Goal: Information Seeking & Learning: Learn about a topic

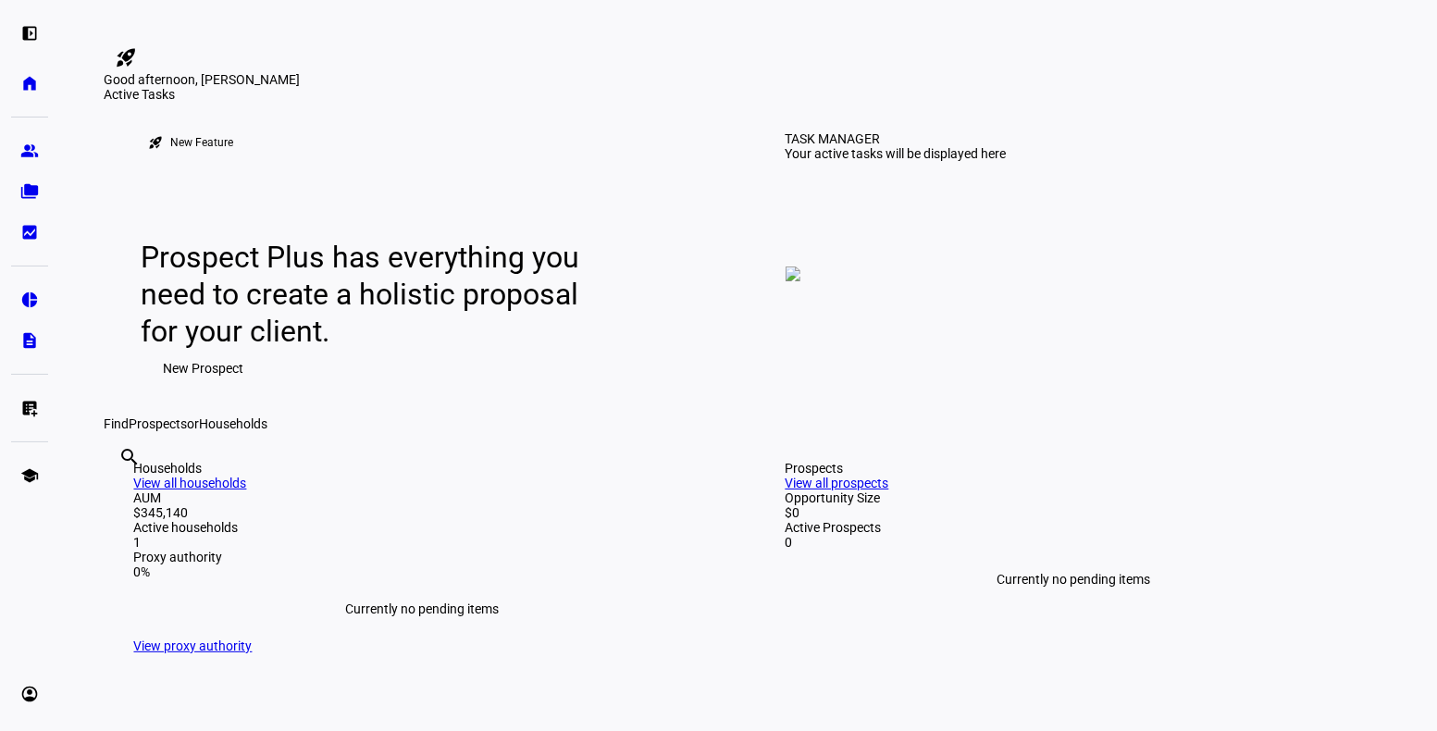
click at [27, 303] on eth-mat-symbol "pie_chart" at bounding box center [29, 299] width 19 height 19
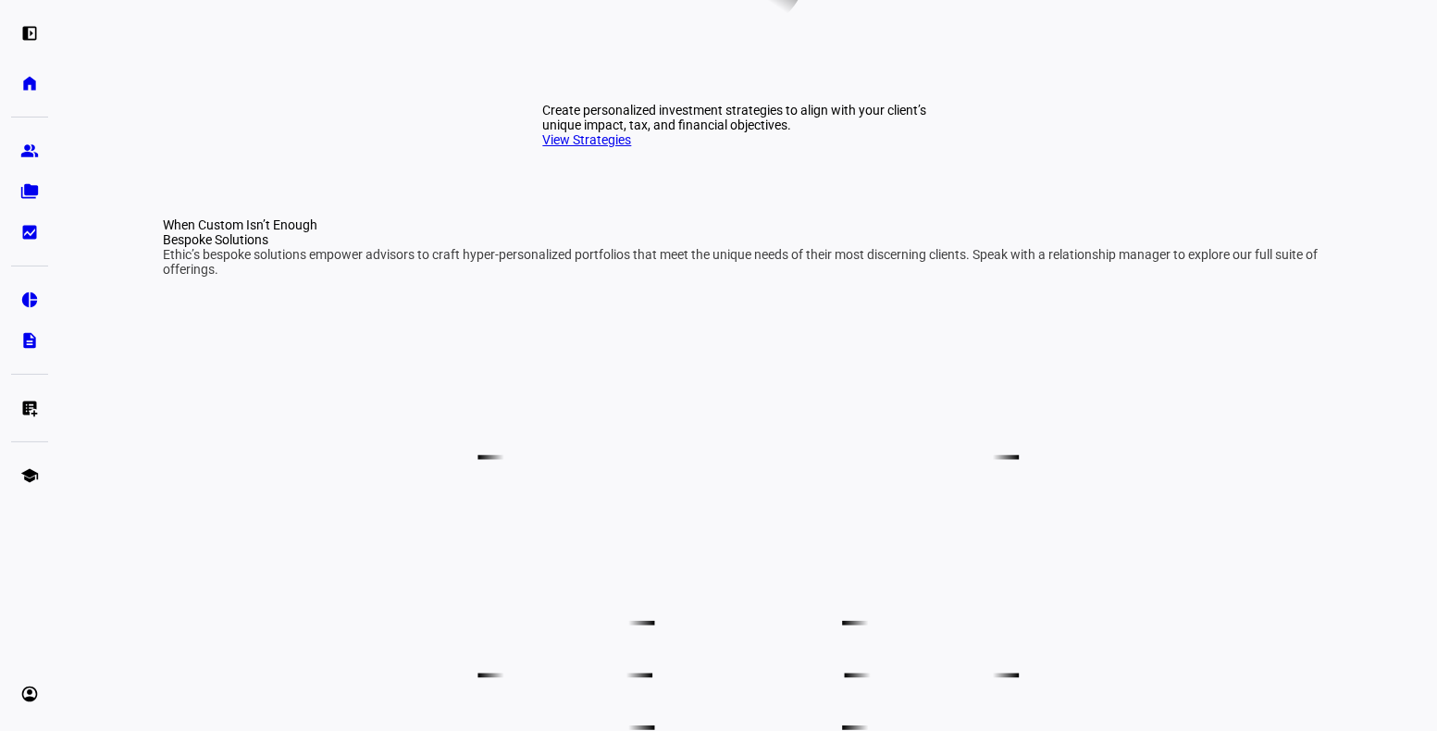
scroll to position [851, 0]
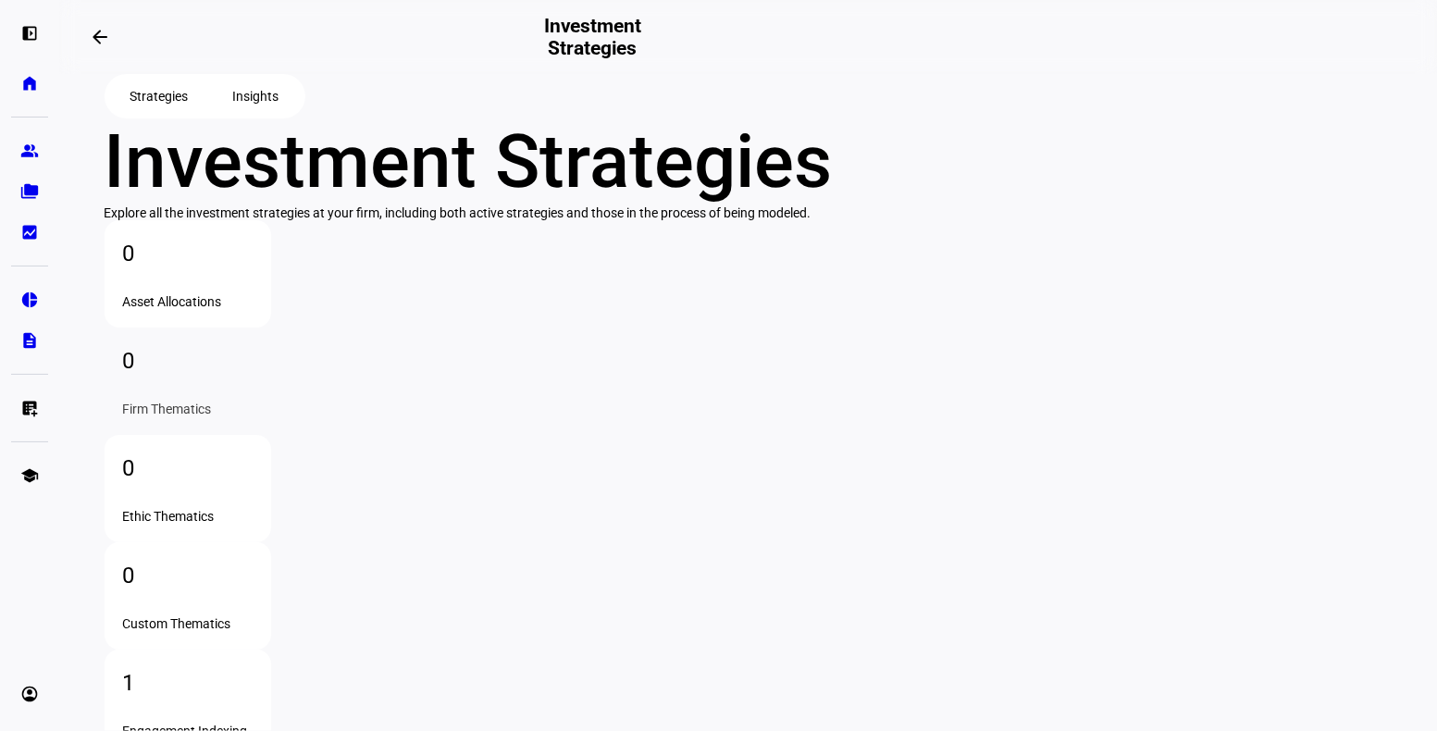
scroll to position [322, 0]
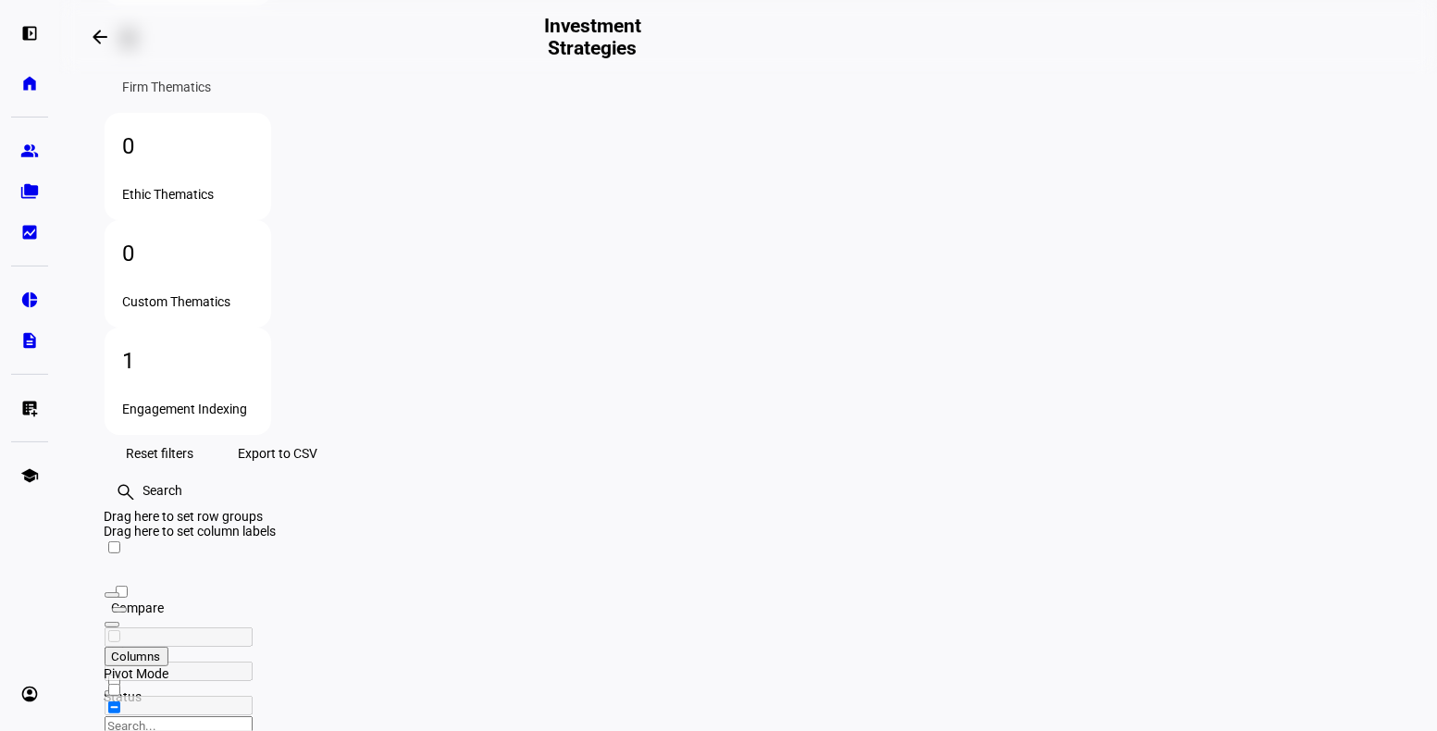
click at [253, 401] on div "Engagement Indexing" at bounding box center [188, 408] width 130 height 15
click at [167, 718] on div "Active" at bounding box center [136, 729] width 63 height 22
click at [123, 699] on mat-icon "dataset_linked" at bounding box center [114, 708] width 19 height 19
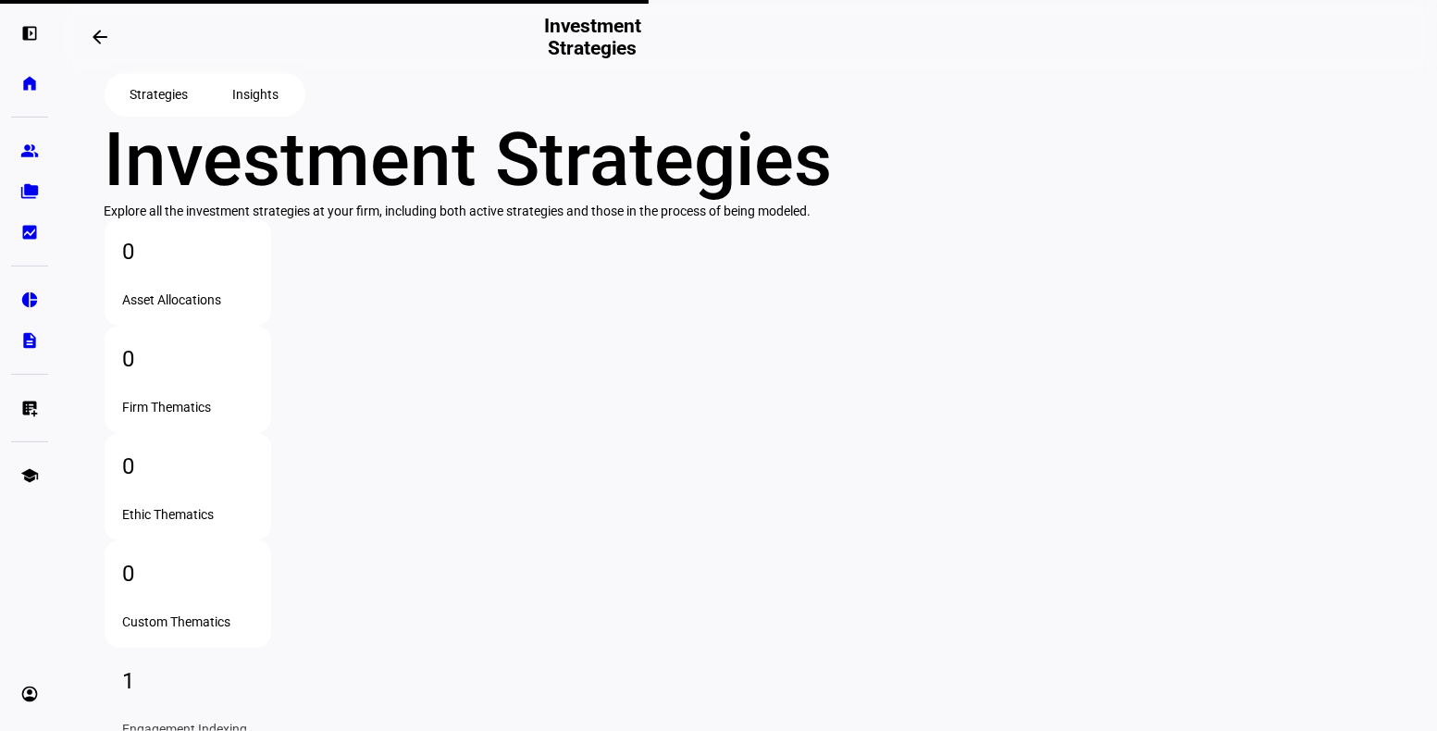
scroll to position [0, 0]
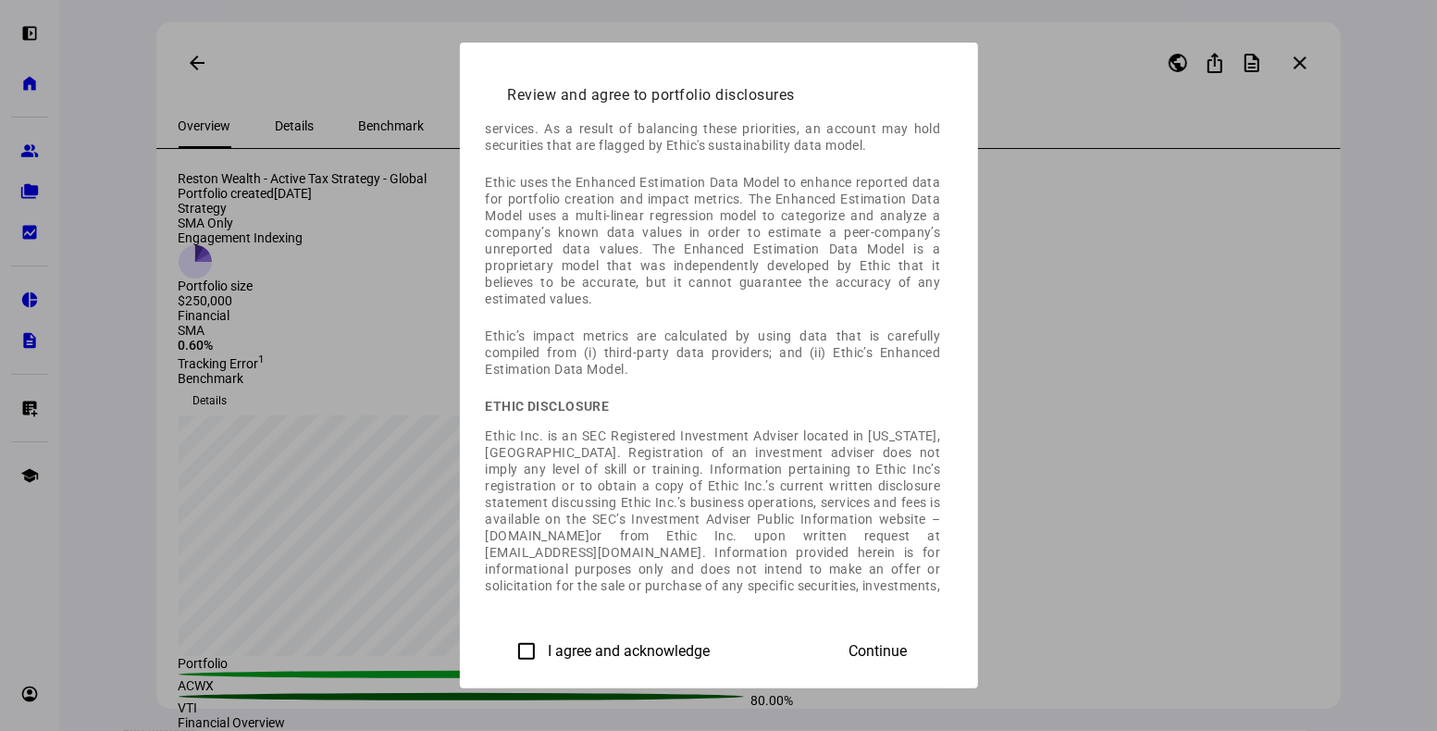
scroll to position [211, 0]
click at [930, 652] on div "Continue" at bounding box center [878, 651] width 103 height 37
click at [829, 428] on eth-common-disclosure-content "Sustainability data disclosures Ethic Inc.’s (“Ethic’s”) screening and assessme…" at bounding box center [713, 451] width 455 height 1060
click at [508, 654] on input "I agree and acknowledge" at bounding box center [526, 651] width 37 height 37
checkbox input "true"
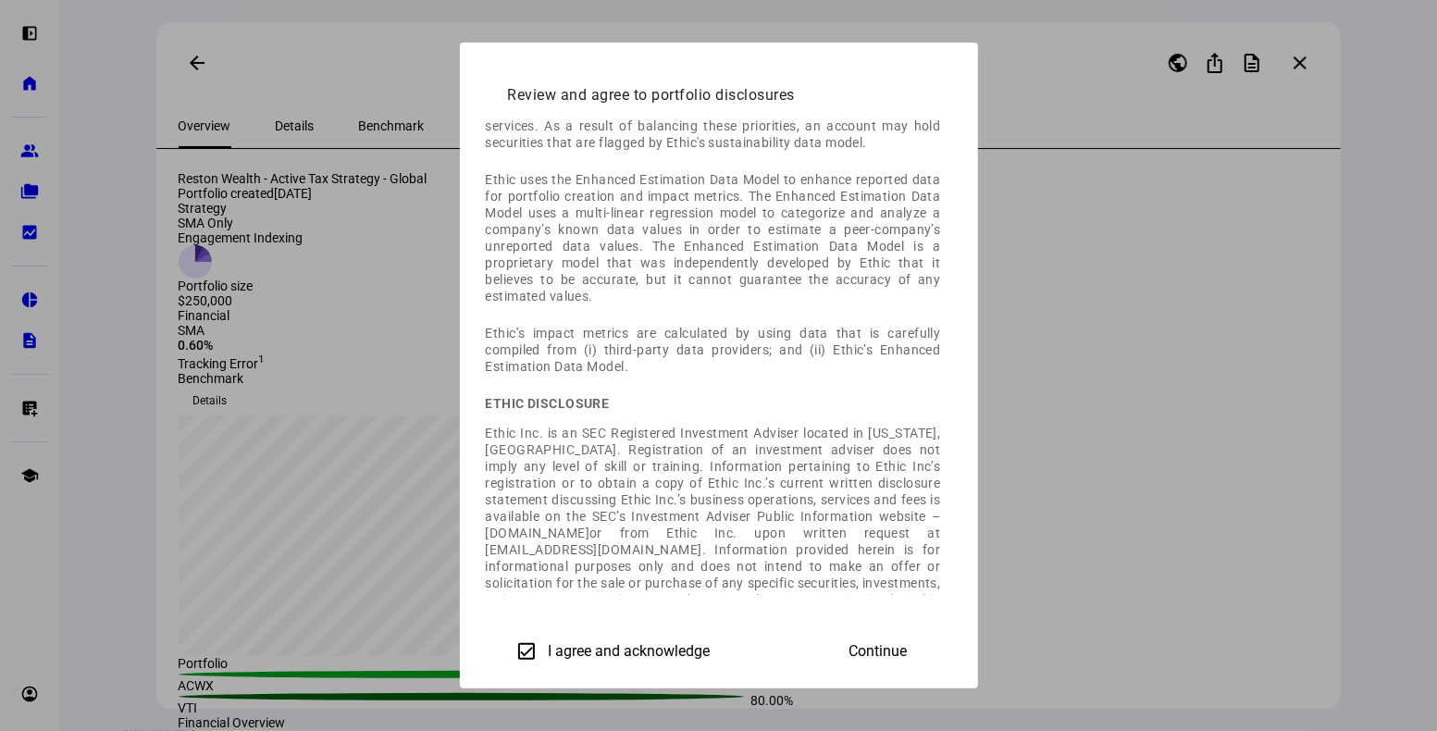
click at [908, 646] on span "Continue" at bounding box center [878, 651] width 58 height 17
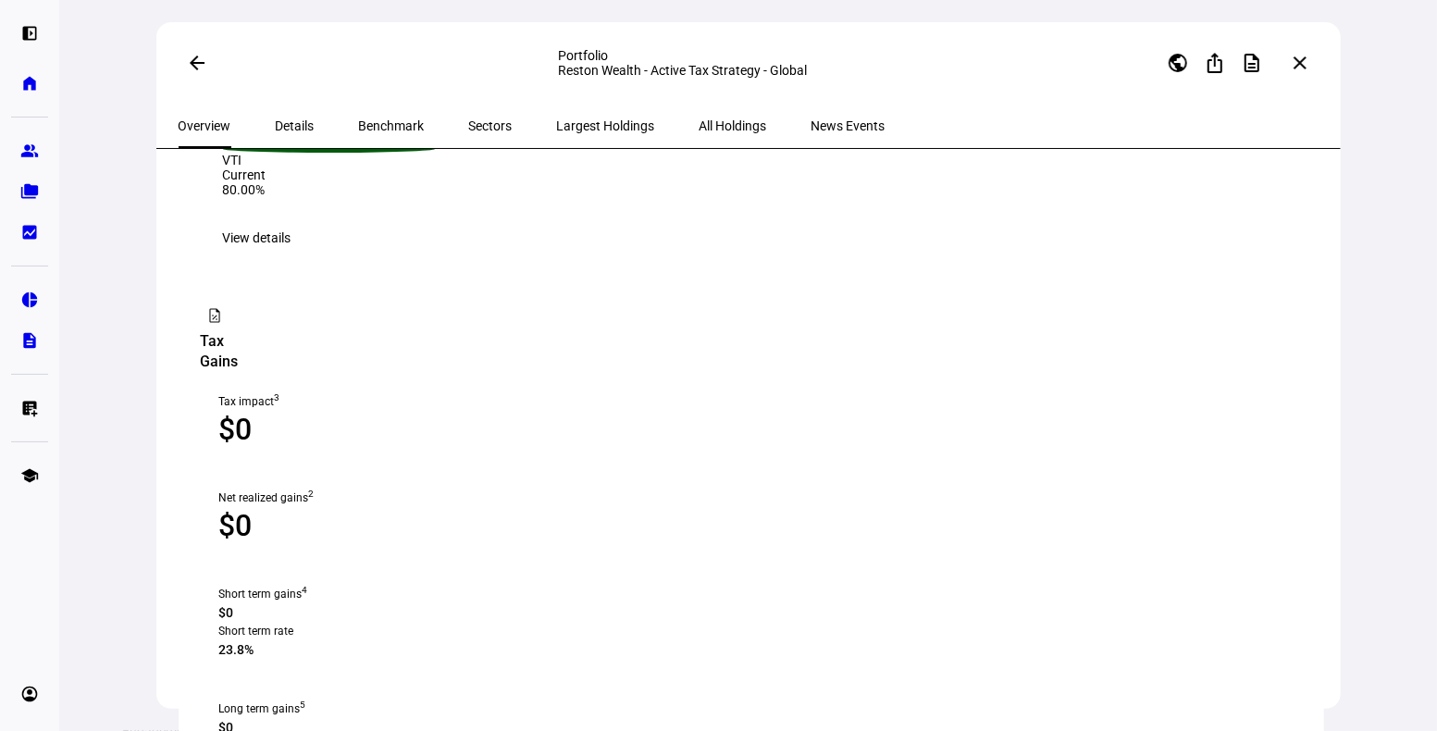
scroll to position [1079, 0]
click at [1312, 599] on eth-card-medium "heap_snapshot_large Tax Gains Tax impact 3 $0 Net realized gains 2 $0 Short ter…" at bounding box center [751, 694] width 1145 height 834
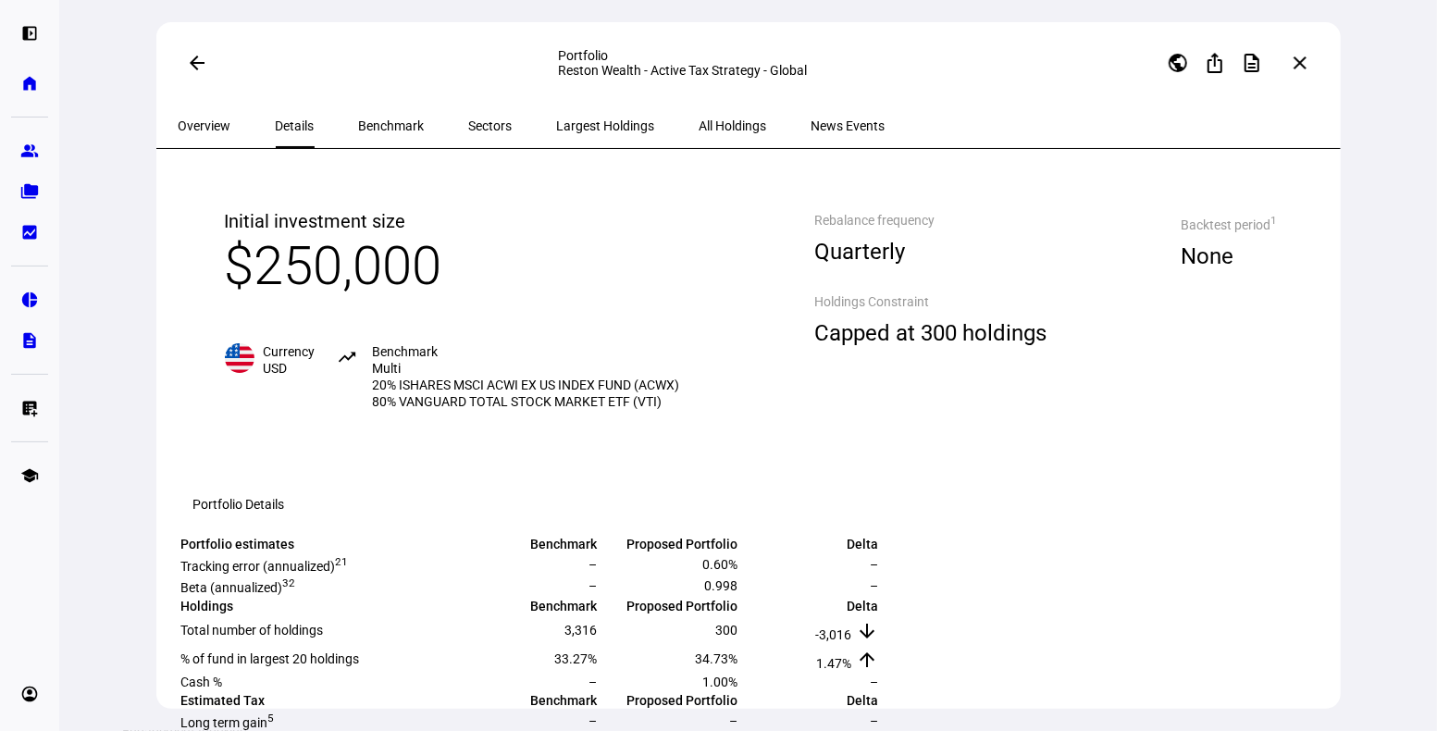
click at [895, 447] on div "Rebalance frequency Quarterly Holdings Constraint Capped at 300 holdings" at bounding box center [930, 309] width 306 height 276
click at [566, 125] on span "Largest Holdings" at bounding box center [606, 125] width 98 height 13
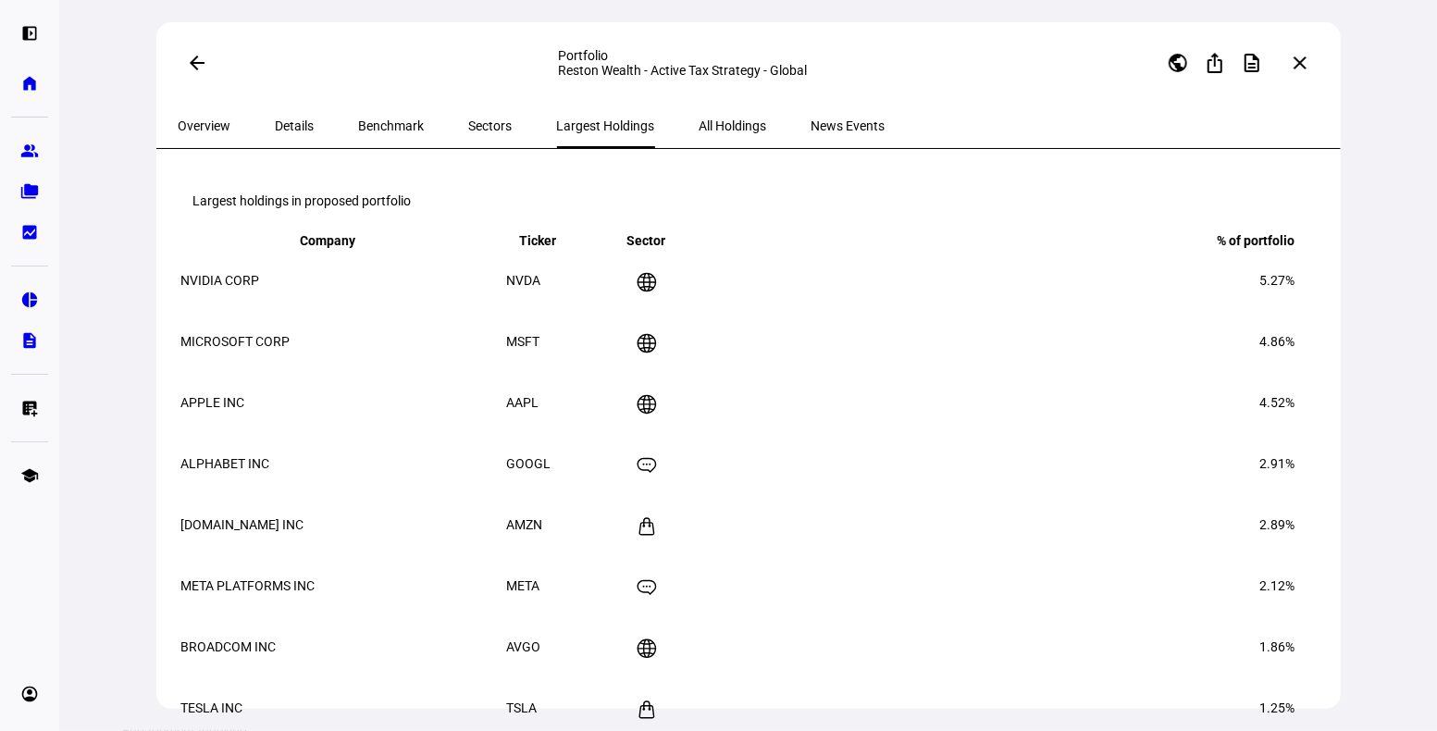
click at [699, 124] on span "All Holdings" at bounding box center [733, 125] width 68 height 13
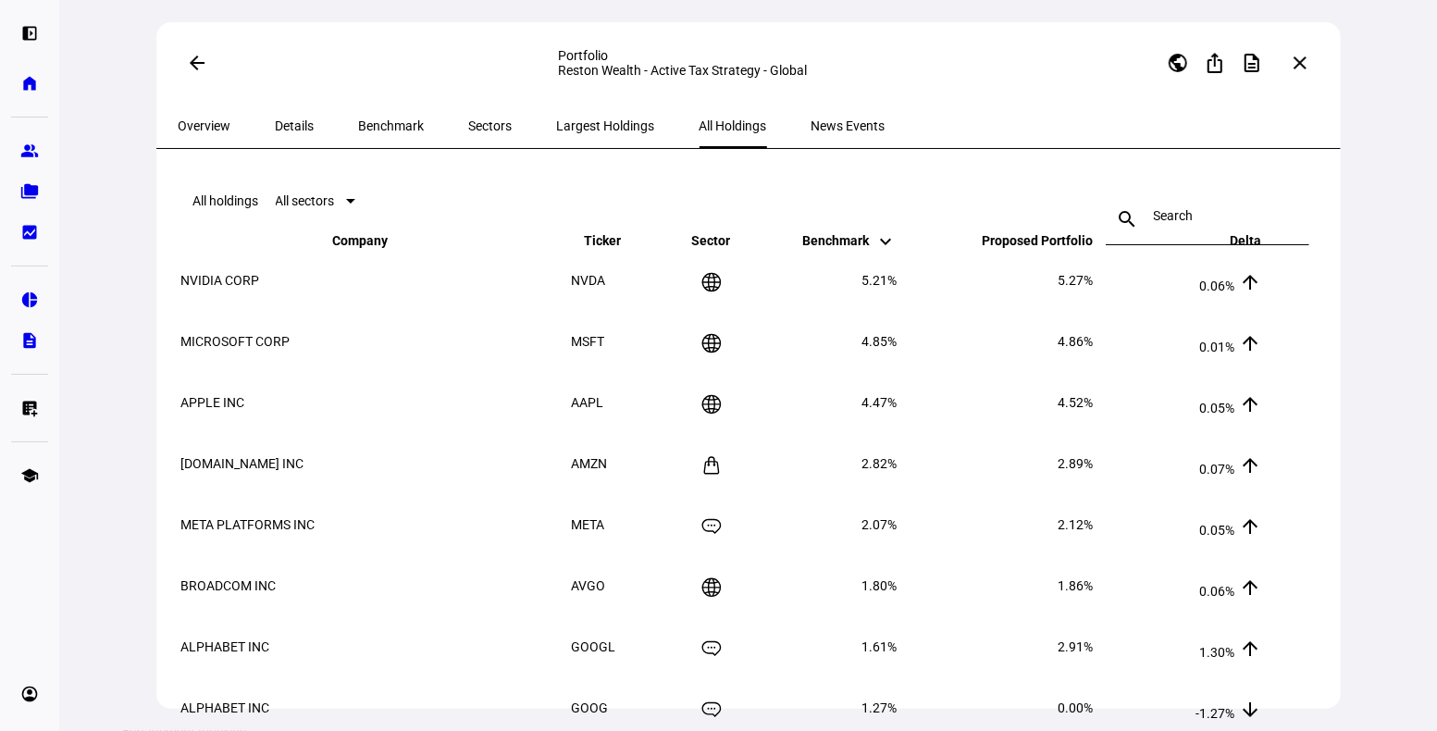
click at [811, 126] on span "News Events" at bounding box center [848, 125] width 74 height 13
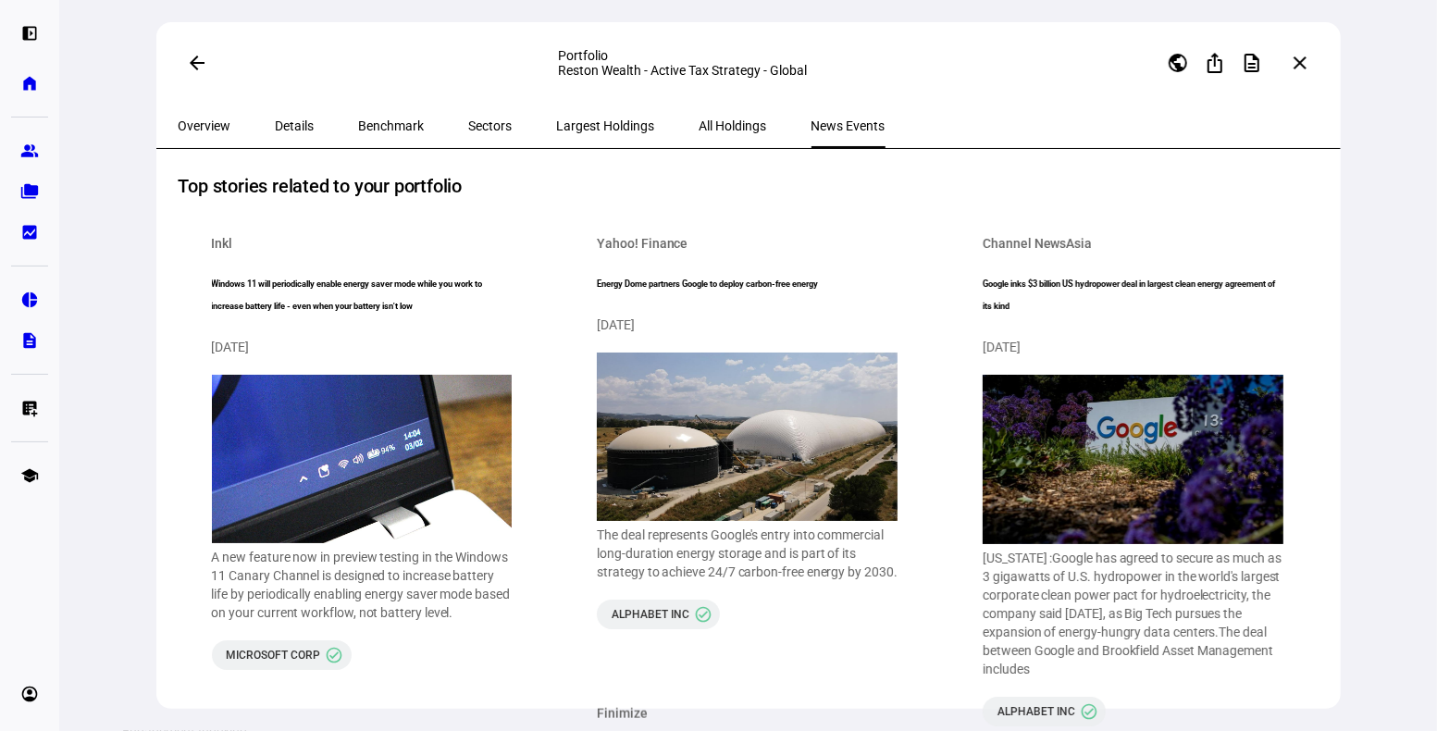
click at [298, 124] on span "Details" at bounding box center [295, 125] width 39 height 13
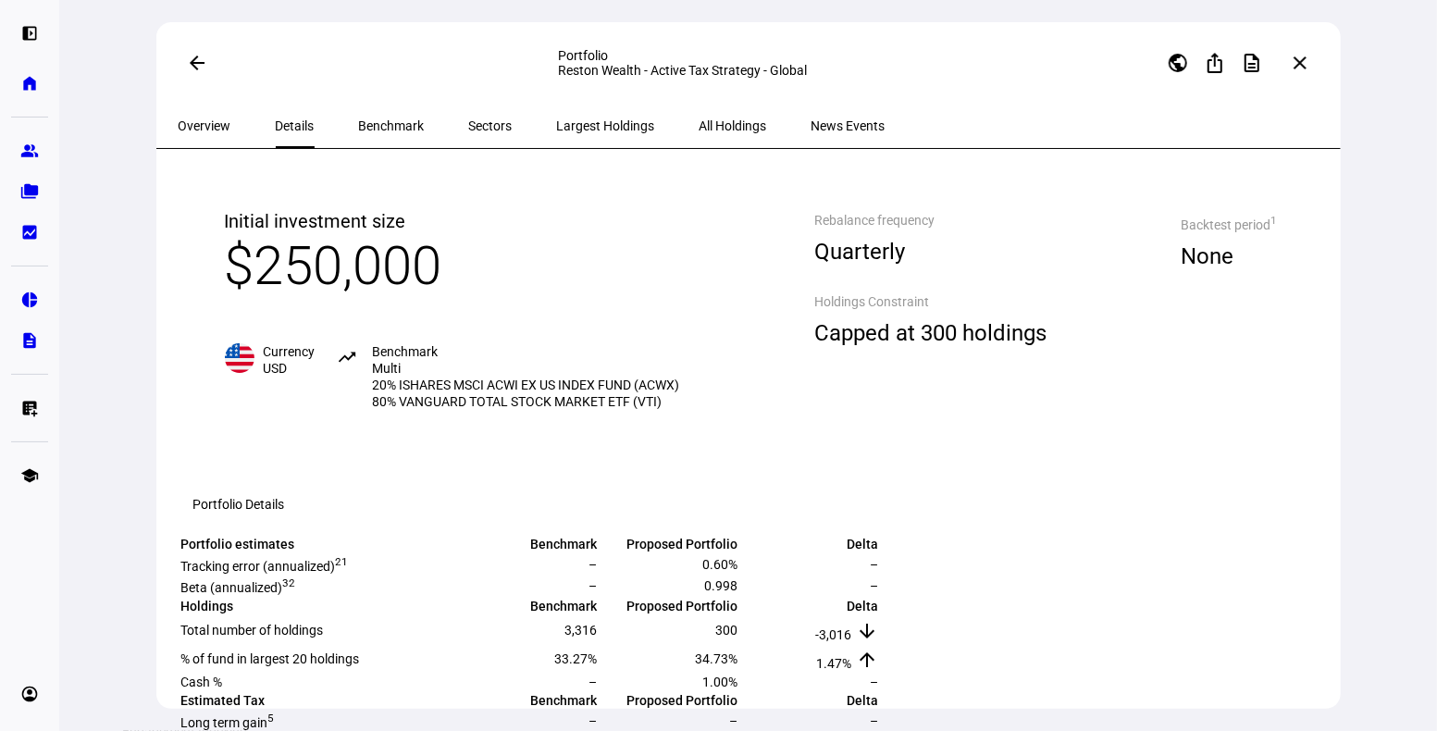
click at [211, 125] on span "Overview" at bounding box center [205, 125] width 53 height 13
